Goal: Information Seeking & Learning: Find specific fact

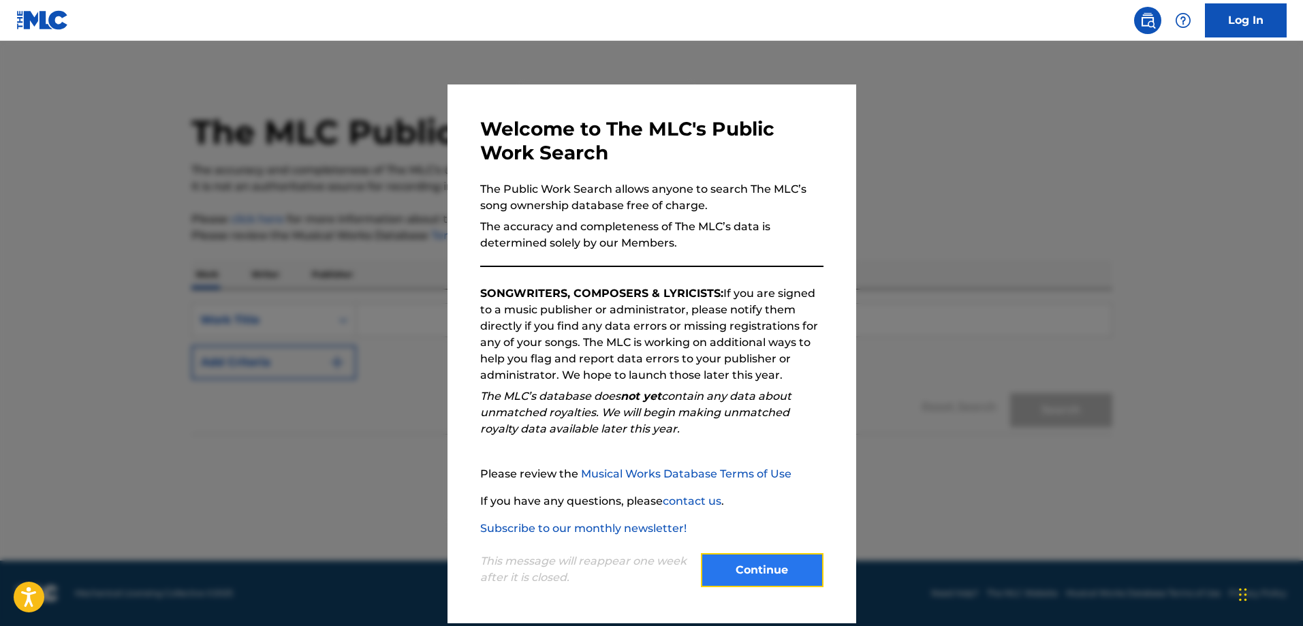
click at [785, 578] on button "Continue" at bounding box center [762, 570] width 123 height 34
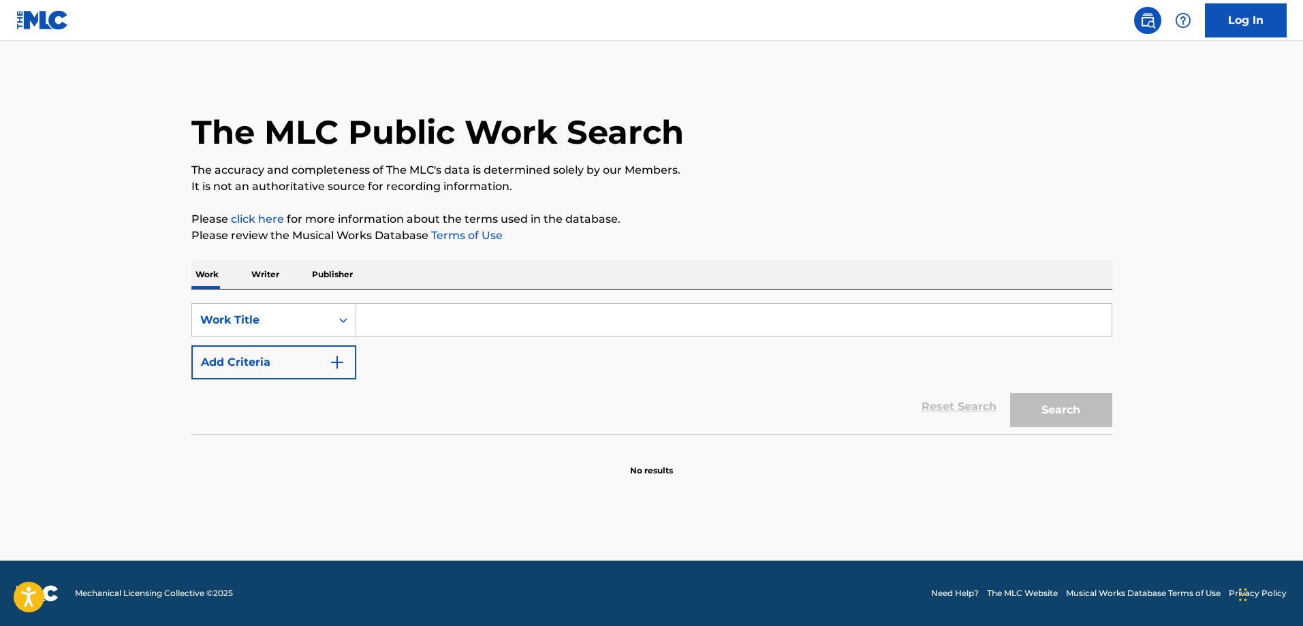
click at [399, 325] on input "Search Form" at bounding box center [733, 320] width 755 height 33
type input "m"
type input "new home"
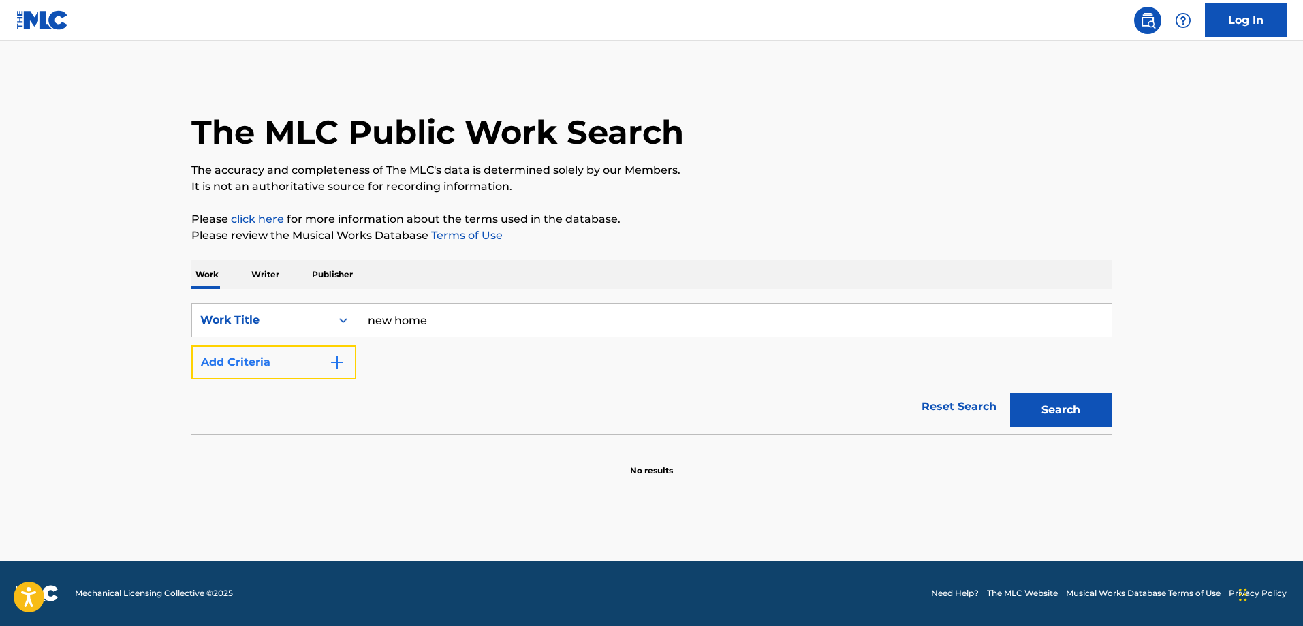
click at [303, 365] on button "Add Criteria" at bounding box center [273, 362] width 165 height 34
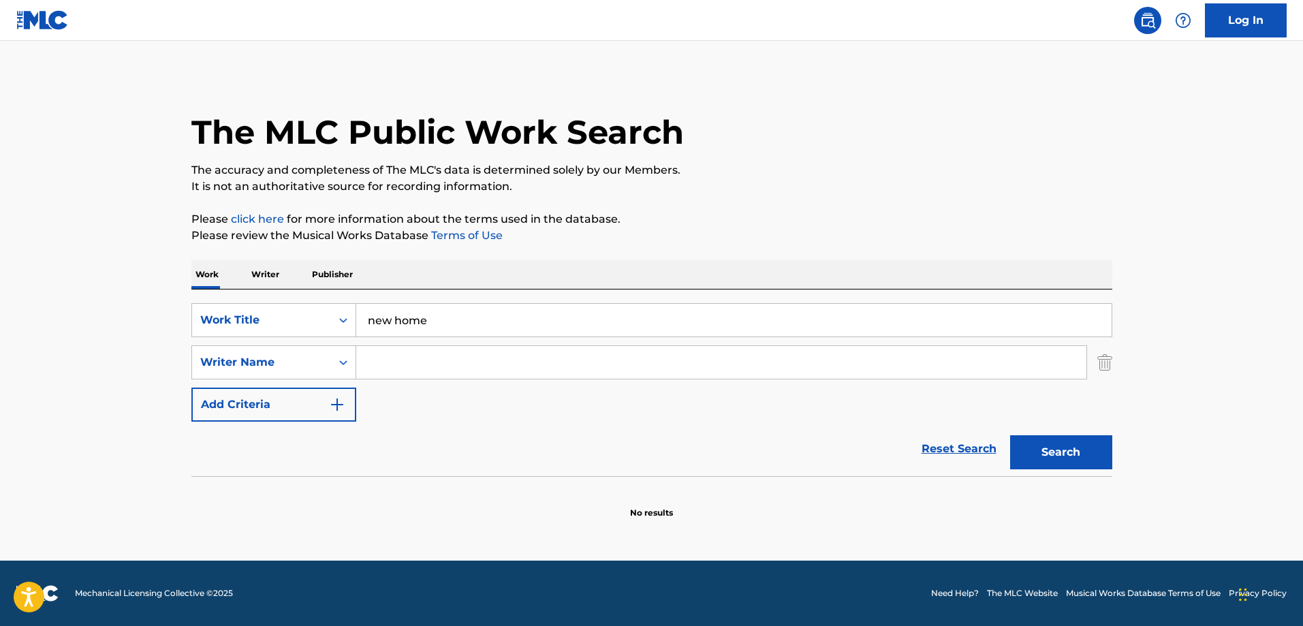
click at [443, 375] on input "Search Form" at bounding box center [721, 362] width 730 height 33
type input "[PERSON_NAME]"
click at [1010, 435] on button "Search" at bounding box center [1061, 452] width 102 height 34
click at [1048, 447] on button "Search" at bounding box center [1061, 452] width 102 height 34
drag, startPoint x: 437, startPoint y: 315, endPoint x: 291, endPoint y: 322, distance: 146.6
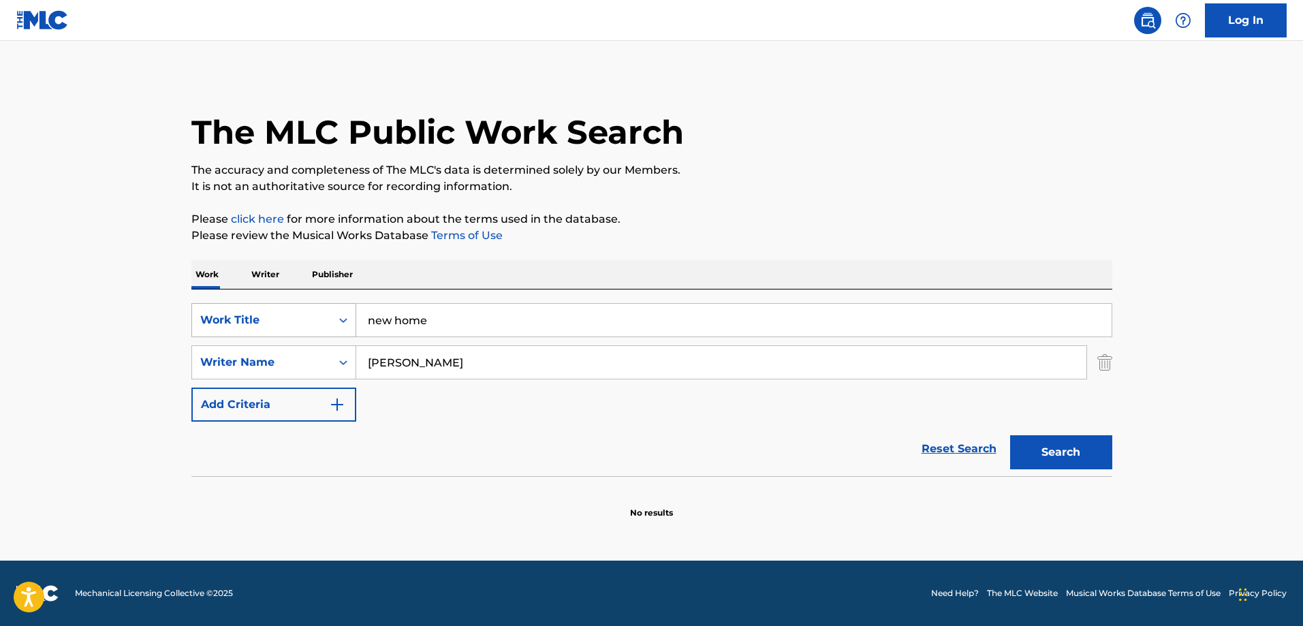
click at [293, 327] on div "SearchWithCriteria671df1ec-4be6-40f0-8d78-ff0dd3e6cd5b Work Title new home" at bounding box center [651, 320] width 921 height 34
type input "tak kan terganti"
drag, startPoint x: 448, startPoint y: 365, endPoint x: 294, endPoint y: 365, distance: 154.6
click at [294, 365] on div "SearchWithCriteriaa010cf86-a3b0-4a6e-9e68-3e5036cdfcbc Writer Name [PERSON_NAME]" at bounding box center [651, 362] width 921 height 34
type input "[PERSON_NAME]"
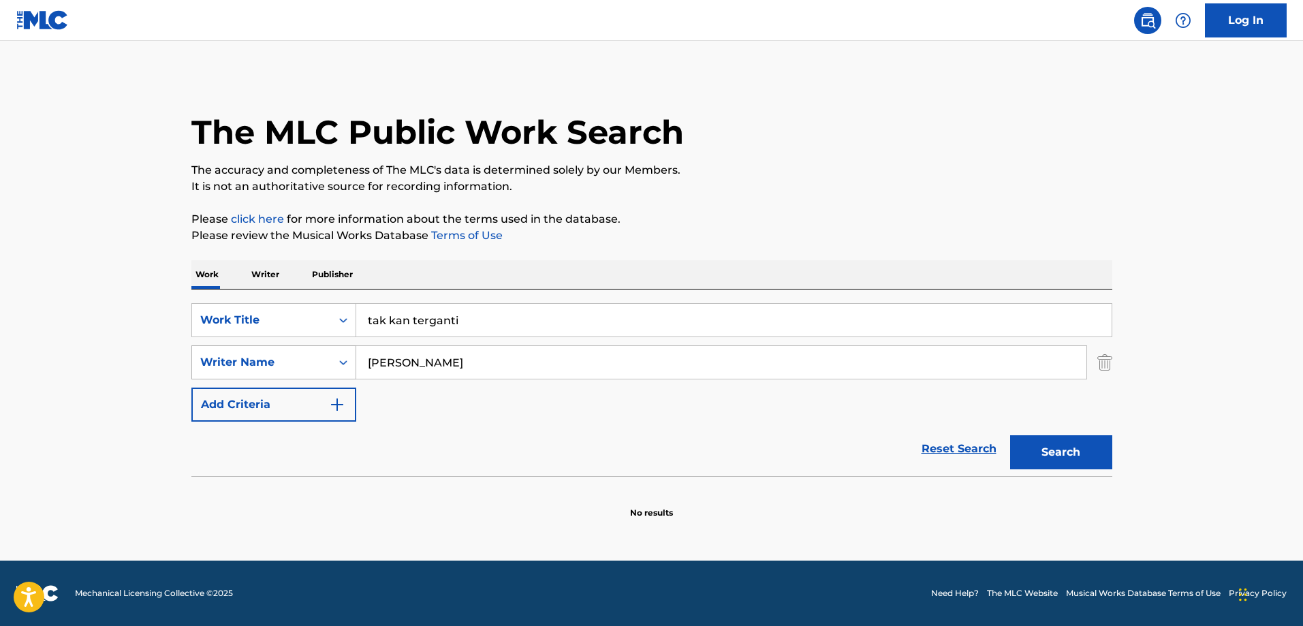
click at [1010, 435] on button "Search" at bounding box center [1061, 452] width 102 height 34
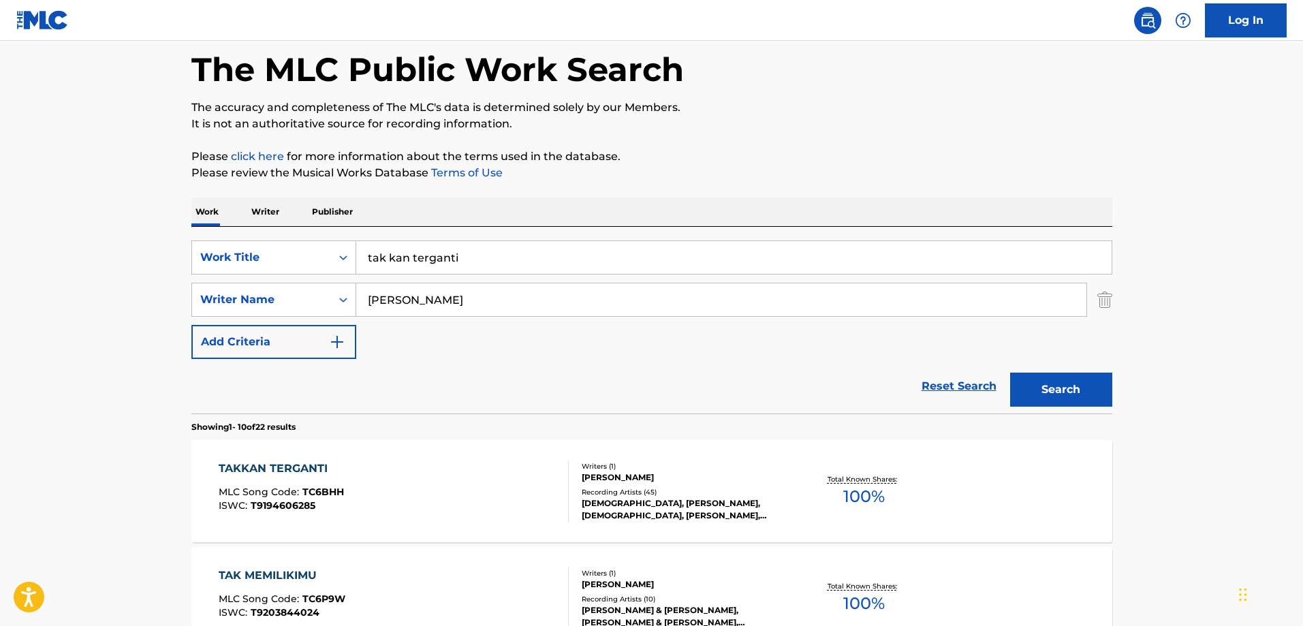
scroll to position [62, 0]
drag, startPoint x: 479, startPoint y: 253, endPoint x: 271, endPoint y: 257, distance: 208.4
click at [274, 257] on div "SearchWithCriteria671df1ec-4be6-40f0-8d78-ff0dd3e6cd5b Work Title tak kan terga…" at bounding box center [651, 258] width 921 height 34
type input "pendampingmu"
click at [1010, 373] on button "Search" at bounding box center [1061, 390] width 102 height 34
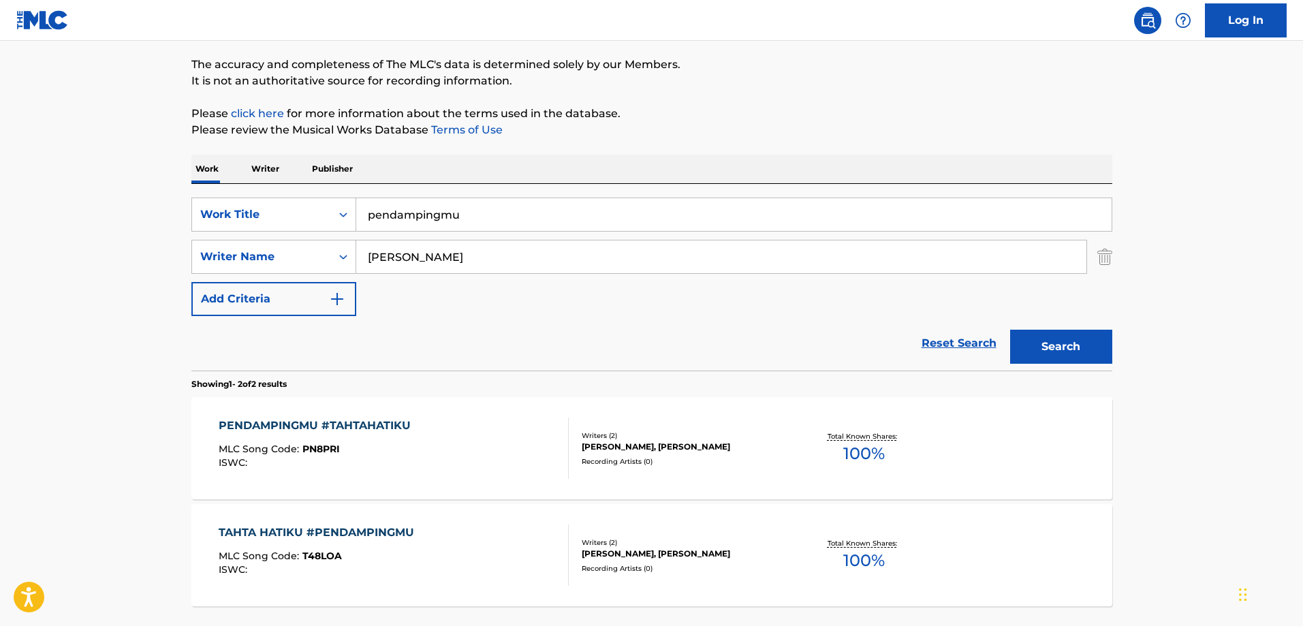
scroll to position [130, 0]
